Goal: Navigation & Orientation: Find specific page/section

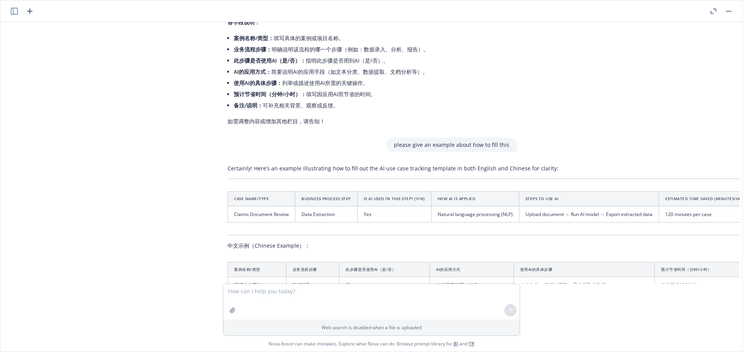
scroll to position [1587, 6]
